Goal: Task Accomplishment & Management: Use online tool/utility

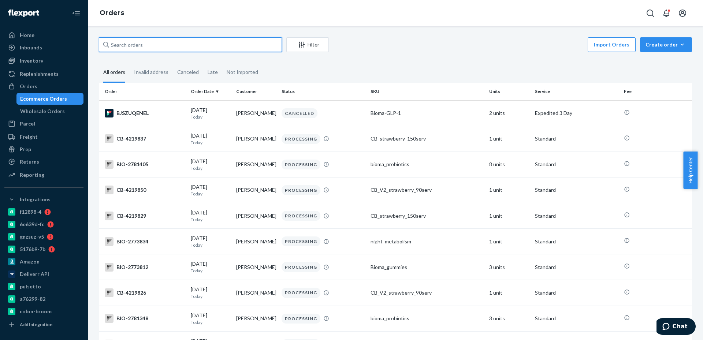
click at [227, 46] on input "text" at bounding box center [190, 44] width 183 height 15
paste input "2705852"
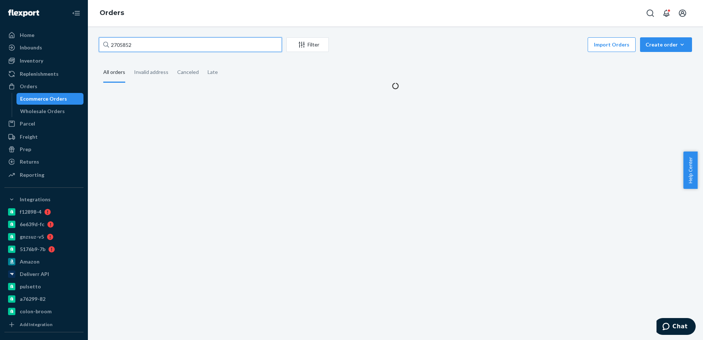
type input "2705852"
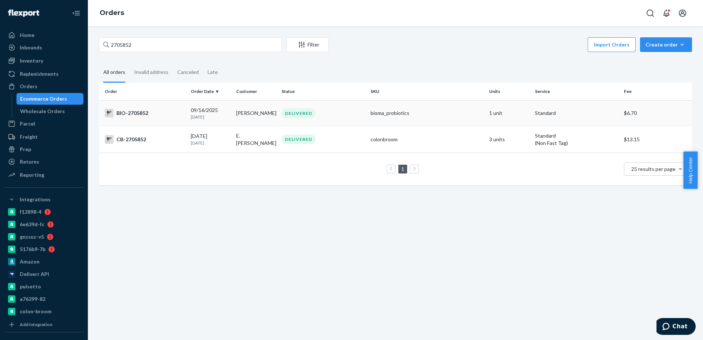
click at [217, 111] on div "[DATE] [DATE]" at bounding box center [211, 113] width 40 height 14
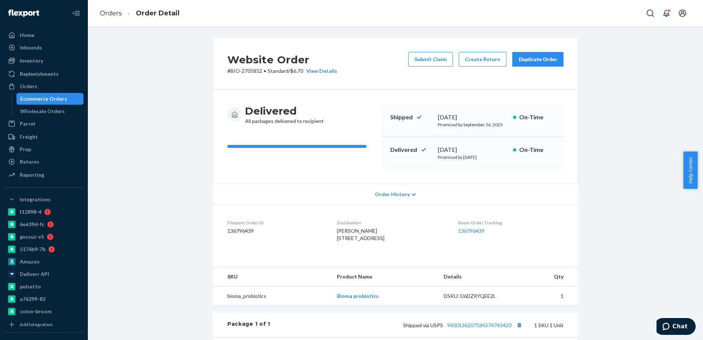
click at [48, 101] on div "Ecommerce Orders" at bounding box center [43, 98] width 47 height 7
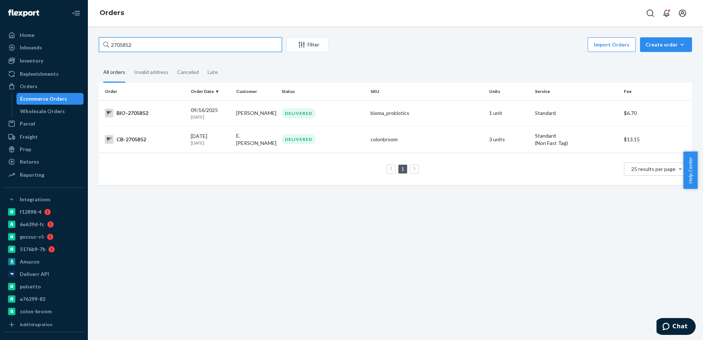
click at [189, 49] on input "2705852" at bounding box center [190, 44] width 183 height 15
click at [188, 120] on td "[DATE] [DATE]" at bounding box center [210, 113] width 45 height 26
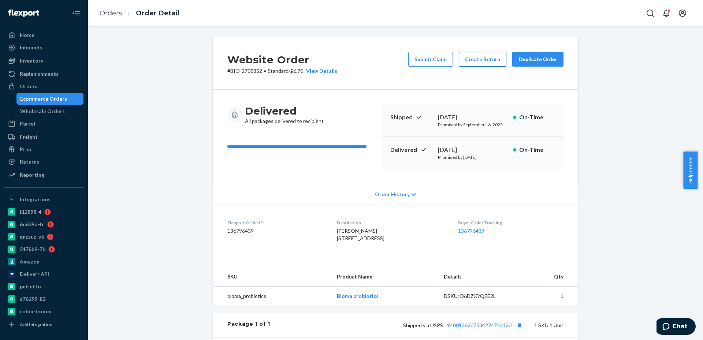
click at [484, 60] on button "Create Return" at bounding box center [483, 59] width 48 height 15
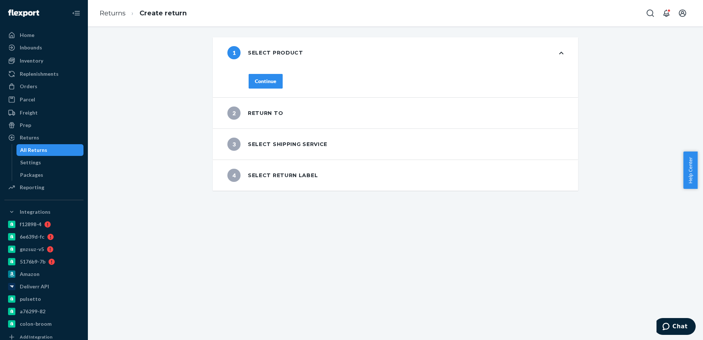
click at [273, 79] on div "Continue" at bounding box center [266, 81] width 22 height 7
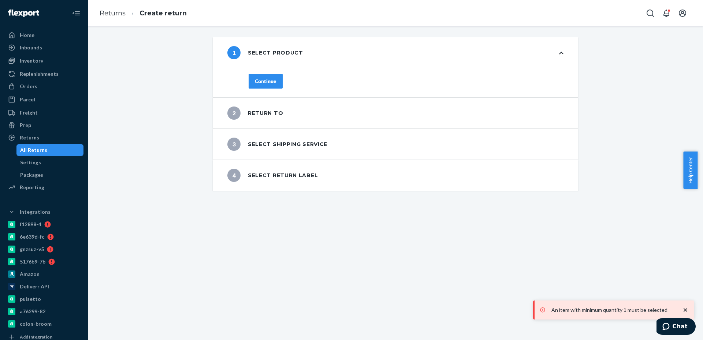
click at [272, 86] on button "Continue" at bounding box center [265, 81] width 34 height 15
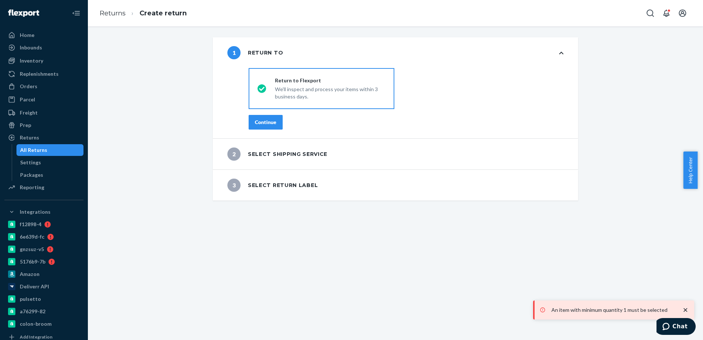
click at [264, 115] on button "Continue" at bounding box center [265, 122] width 34 height 15
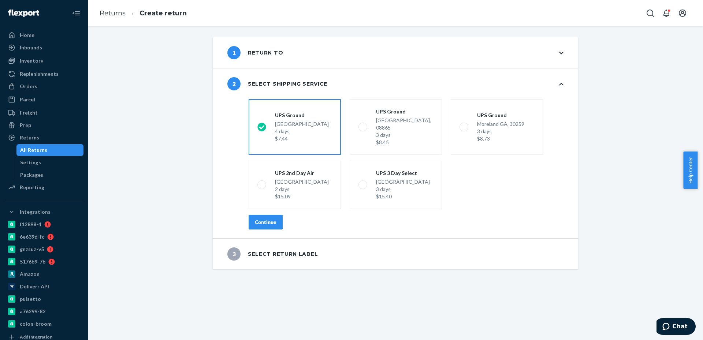
click at [248, 215] on button "Continue" at bounding box center [265, 222] width 34 height 15
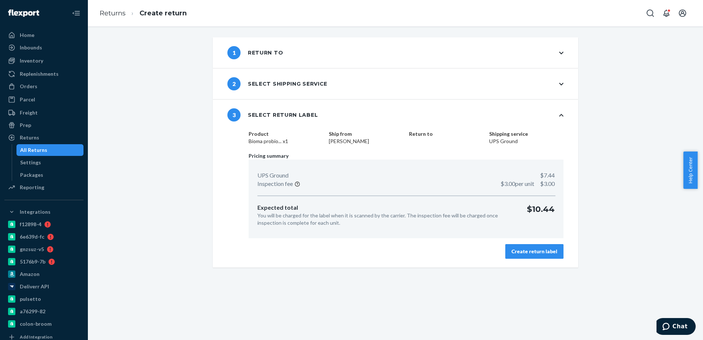
drag, startPoint x: 327, startPoint y: 139, endPoint x: 359, endPoint y: 138, distance: 32.2
click at [359, 138] on dd "[PERSON_NAME]" at bounding box center [366, 141] width 74 height 7
copy dd "[PERSON_NAME]"
click at [532, 247] on button "Create return label" at bounding box center [534, 251] width 58 height 15
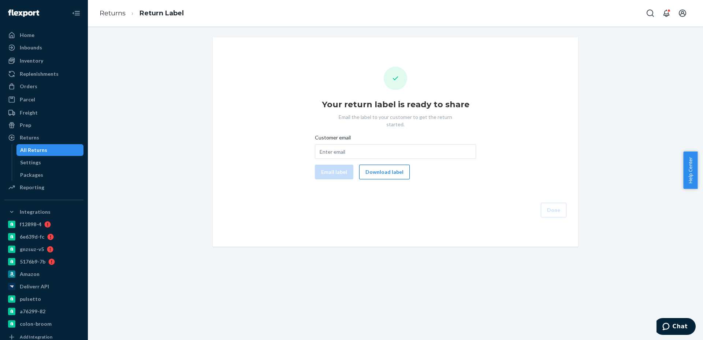
click at [369, 168] on button "Download label" at bounding box center [384, 172] width 51 height 15
